Goal: Information Seeking & Learning: Learn about a topic

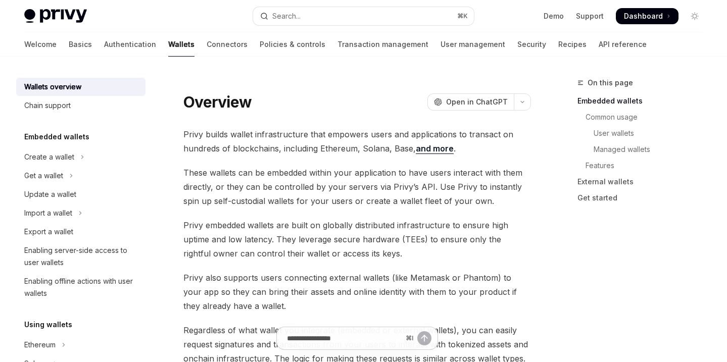
scroll to position [417, 0]
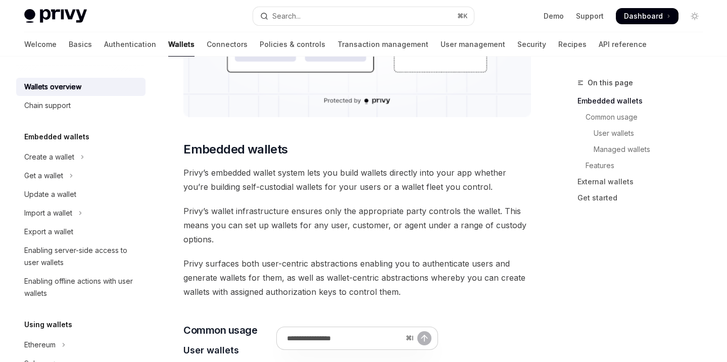
click at [327, 193] on span "Privy’s embedded wallet system lets you build wallets directly into your app wh…" at bounding box center [357, 180] width 348 height 28
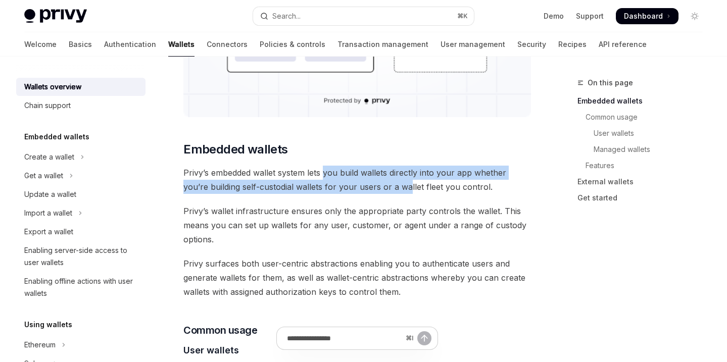
drag, startPoint x: 377, startPoint y: 188, endPoint x: 304, endPoint y: 177, distance: 74.1
click at [318, 179] on span "Privy’s embedded wallet system lets you build wallets directly into your app wh…" at bounding box center [357, 180] width 348 height 28
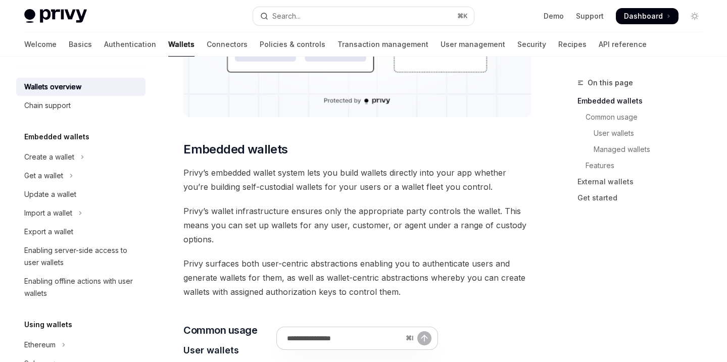
click at [304, 177] on span "Privy’s embedded wallet system lets you build wallets directly into your app wh…" at bounding box center [357, 180] width 348 height 28
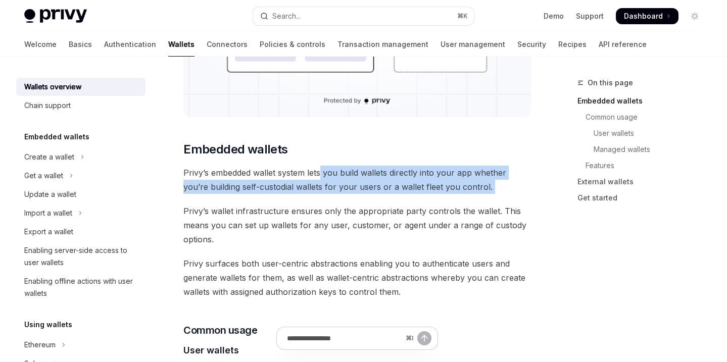
drag, startPoint x: 351, startPoint y: 191, endPoint x: 371, endPoint y: 202, distance: 23.1
drag, startPoint x: 312, startPoint y: 170, endPoint x: 382, endPoint y: 183, distance: 71.4
click at [382, 183] on span "Privy’s embedded wallet system lets you build wallets directly into your app wh…" at bounding box center [357, 180] width 348 height 28
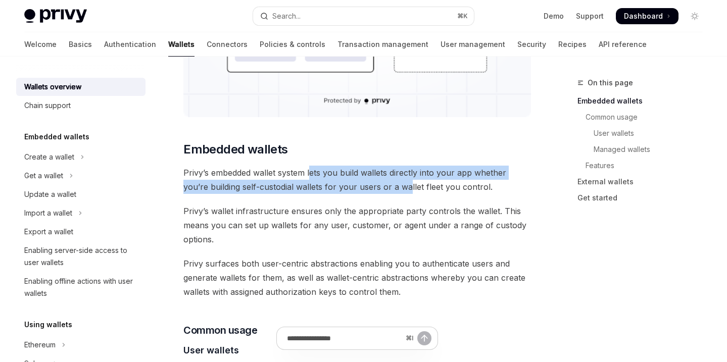
click at [382, 183] on span "Privy’s embedded wallet system lets you build wallets directly into your app wh…" at bounding box center [357, 180] width 348 height 28
drag, startPoint x: 405, startPoint y: 183, endPoint x: 328, endPoint y: 172, distance: 78.1
click at [341, 175] on span "Privy’s embedded wallet system lets you build wallets directly into your app wh…" at bounding box center [357, 180] width 348 height 28
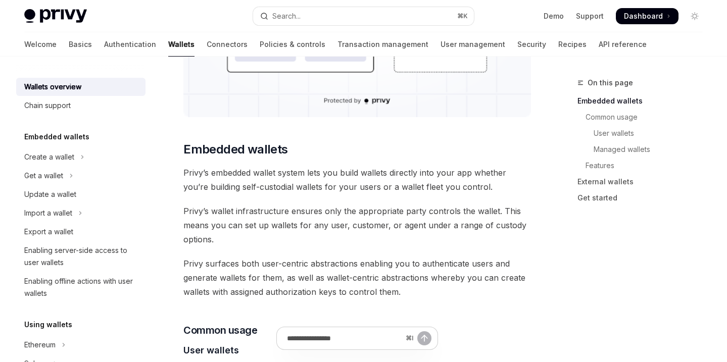
click at [328, 172] on span "Privy’s embedded wallet system lets you build wallets directly into your app wh…" at bounding box center [357, 180] width 348 height 28
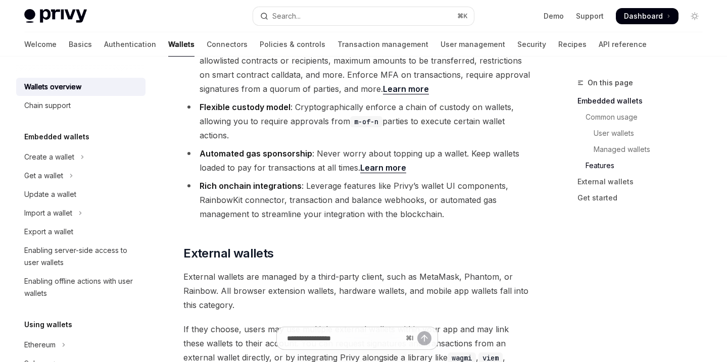
scroll to position [1448, 0]
